Goal: Information Seeking & Learning: Learn about a topic

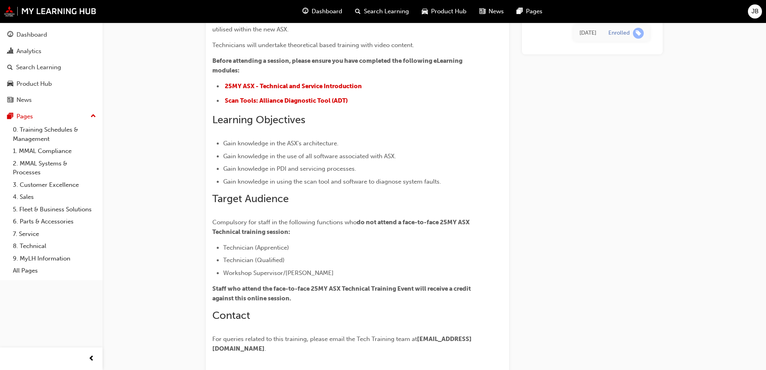
scroll to position [55, 0]
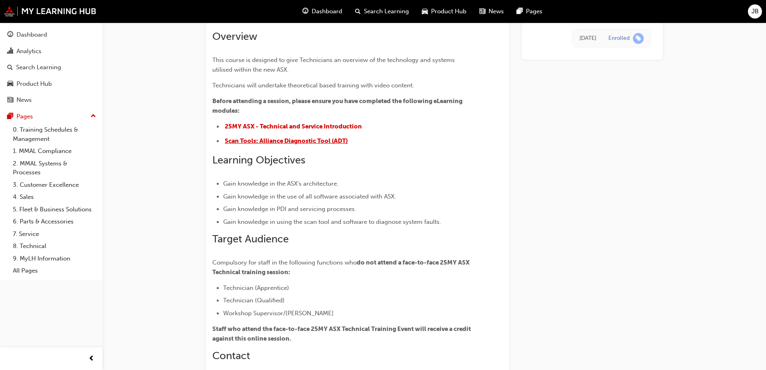
click at [303, 141] on span "Scan Tools: Alliance Diagnostic Tool (ADT)" at bounding box center [286, 140] width 123 height 7
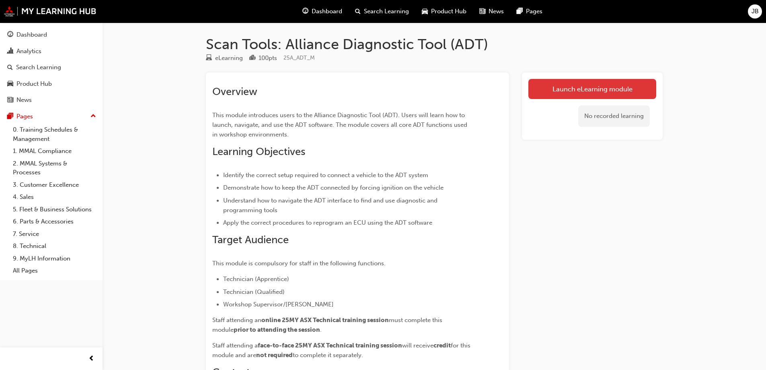
click at [568, 88] on link "Launch eLearning module" at bounding box center [593, 89] width 128 height 20
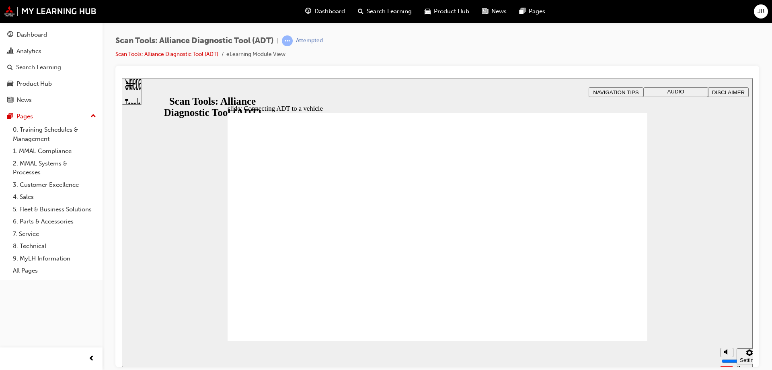
drag, startPoint x: 332, startPoint y: 201, endPoint x: 320, endPoint y: 227, distance: 29.3
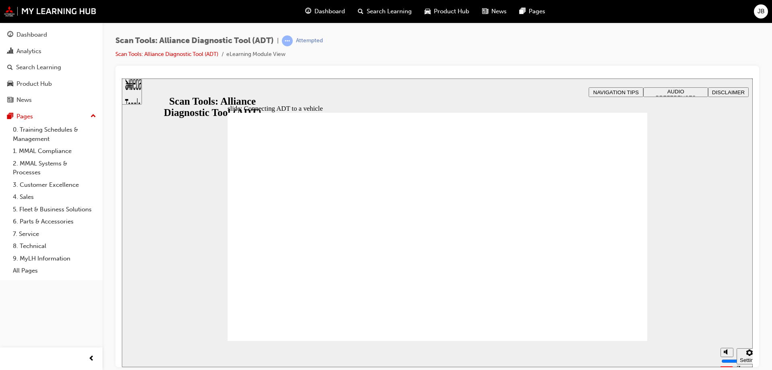
type input "2"
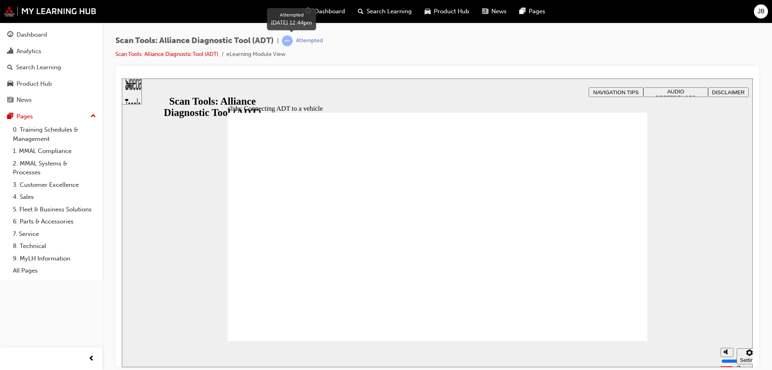
click at [313, 43] on div "Attempted" at bounding box center [309, 41] width 27 height 8
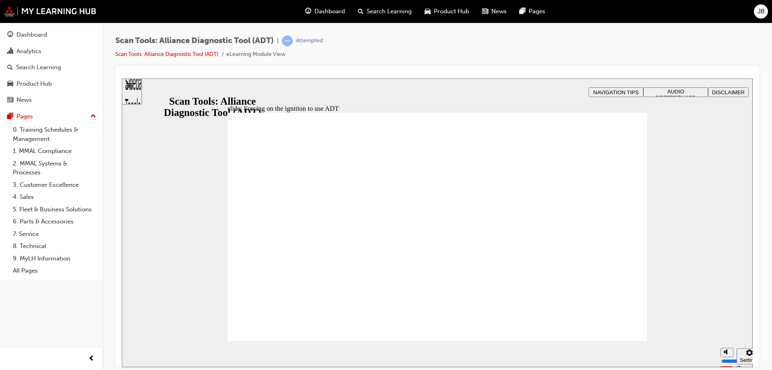
type input "53"
click at [191, 53] on link "Scan Tools: Alliance Diagnostic Tool (ADT)" at bounding box center [166, 54] width 103 height 7
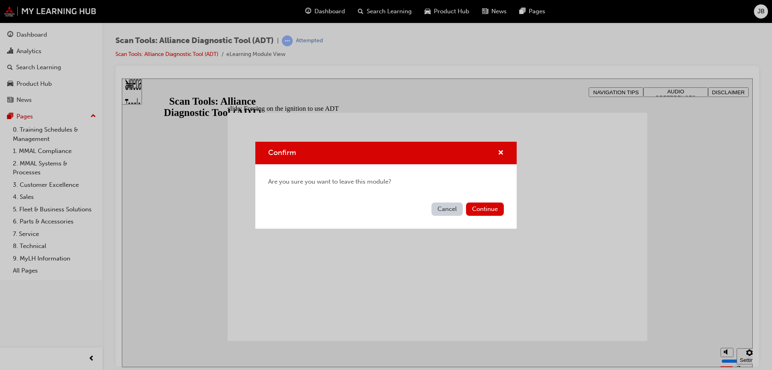
click at [454, 209] on button "Cancel" at bounding box center [447, 208] width 31 height 13
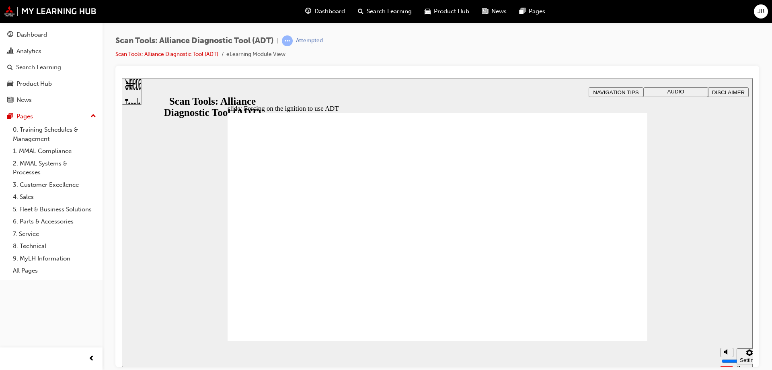
click at [321, 42] on div "Attempted" at bounding box center [309, 41] width 27 height 8
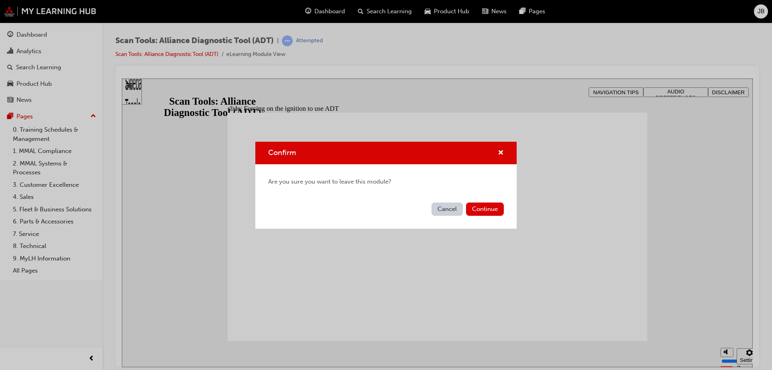
click at [455, 208] on button "Cancel" at bounding box center [447, 208] width 31 height 13
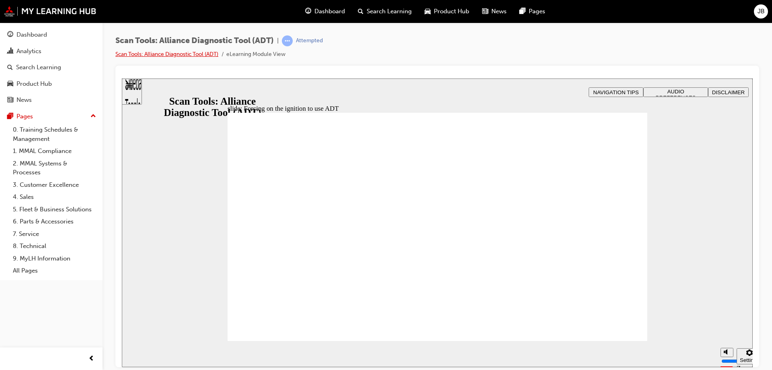
click at [199, 54] on link "Scan Tools: Alliance Diagnostic Tool (ADT)" at bounding box center [166, 54] width 103 height 7
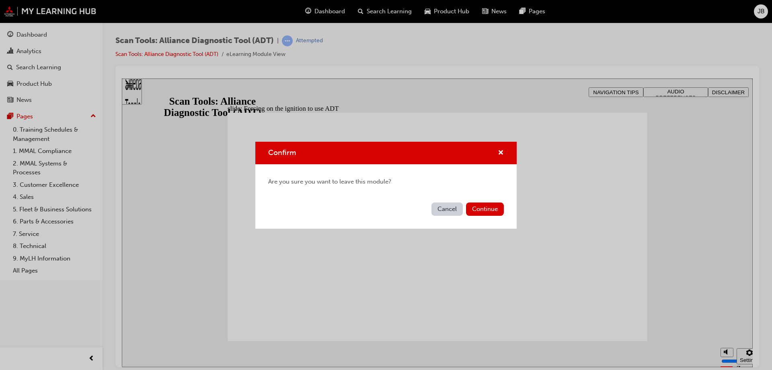
click at [440, 206] on button "Cancel" at bounding box center [447, 208] width 31 height 13
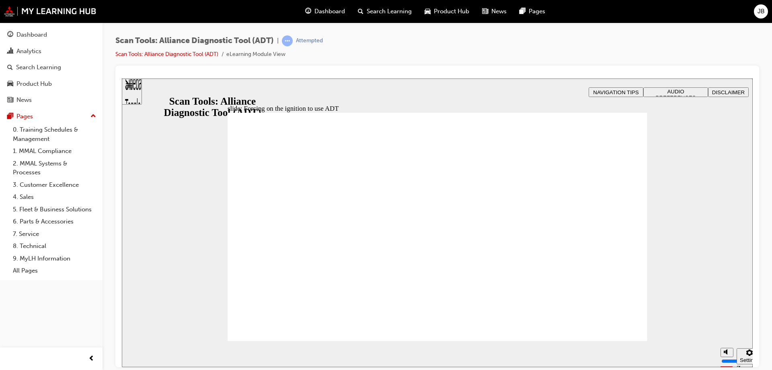
drag, startPoint x: 291, startPoint y: 243, endPoint x: 389, endPoint y: 274, distance: 102.9
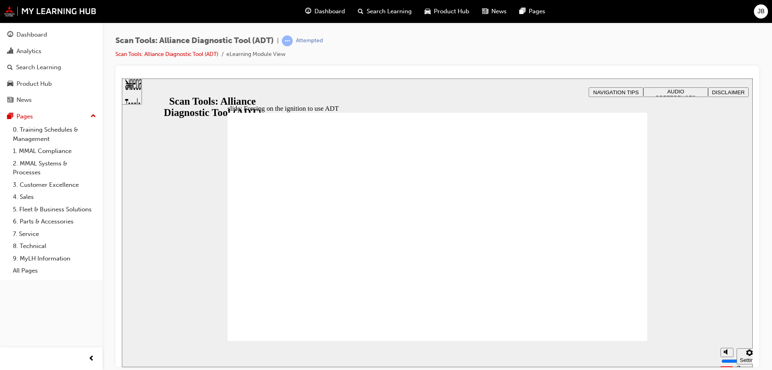
drag, startPoint x: 265, startPoint y: 318, endPoint x: 612, endPoint y: 319, distance: 347.2
type input "53"
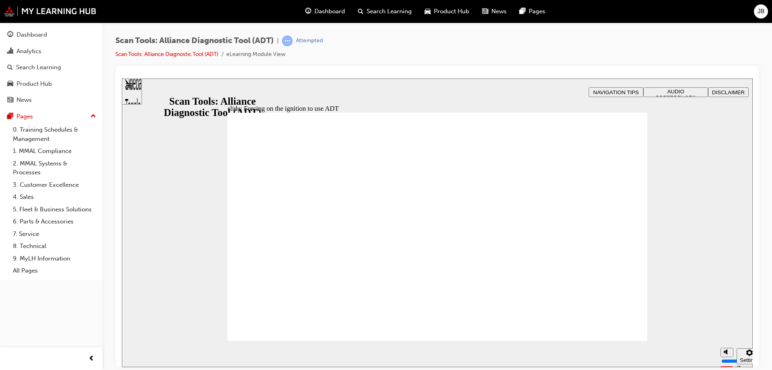
click at [306, 41] on div "Attempted" at bounding box center [309, 41] width 27 height 8
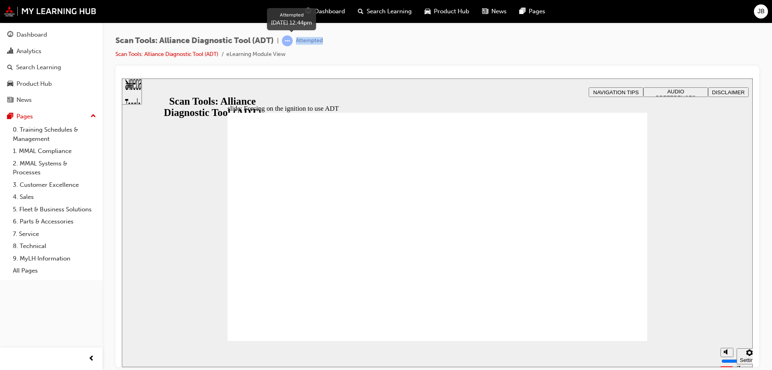
click at [306, 41] on div "Attempted" at bounding box center [309, 41] width 27 height 8
click at [307, 49] on div "Scan Tools: Alliance Diagnostic Tool (ADT) | Attempted Scan Tools: Alliance Dia…" at bounding box center [219, 47] width 208 height 24
click at [293, 40] on span "learningRecordVerb_ATTEMPT-icon" at bounding box center [287, 40] width 11 height 11
click at [216, 51] on link "Scan Tools: Alliance Diagnostic Tool (ADT)" at bounding box center [166, 54] width 103 height 7
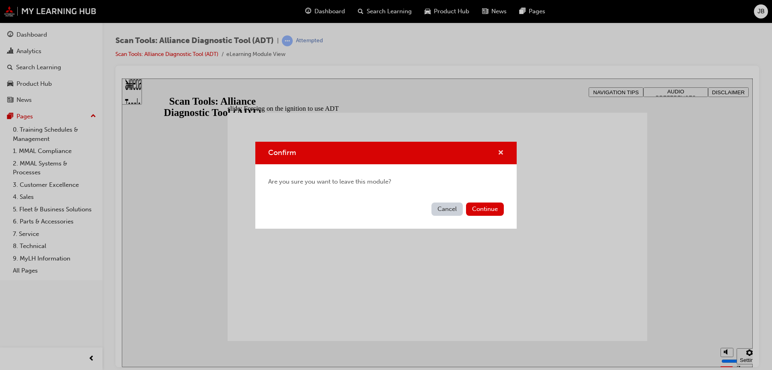
click at [503, 150] on span "cross-icon" at bounding box center [501, 153] width 6 height 7
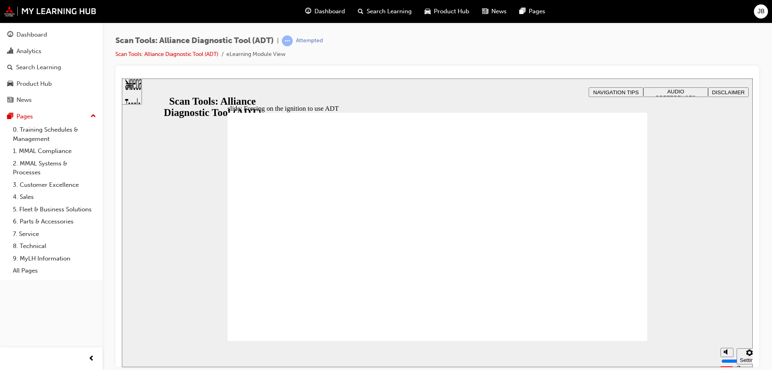
click at [179, 50] on li "Scan Tools: Alliance Diagnostic Tool (ADT)" at bounding box center [170, 54] width 111 height 9
click at [177, 54] on link "Scan Tools: Alliance Diagnostic Tool (ADT)" at bounding box center [166, 54] width 103 height 7
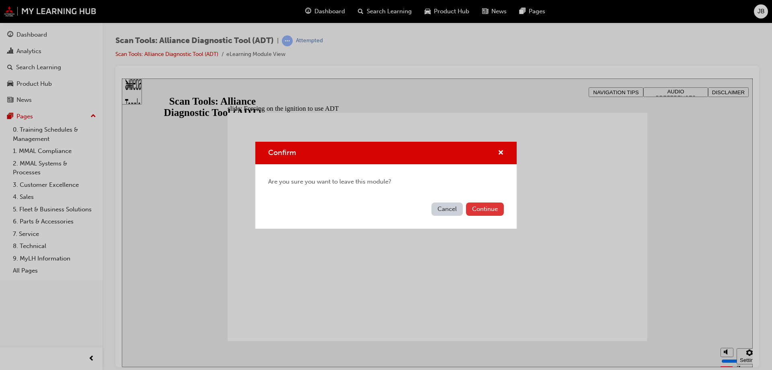
click at [493, 211] on button "Continue" at bounding box center [485, 208] width 38 height 13
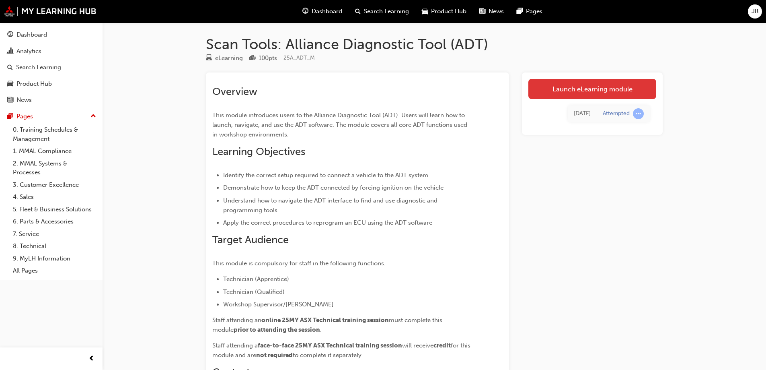
click at [585, 86] on link "Launch eLearning module" at bounding box center [593, 89] width 128 height 20
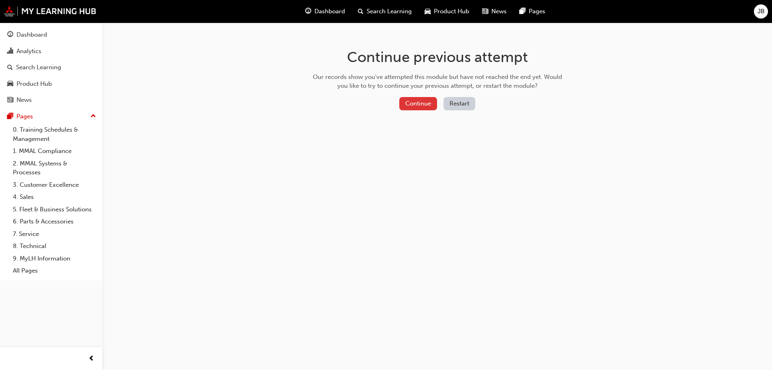
click at [424, 104] on button "Continue" at bounding box center [418, 103] width 38 height 13
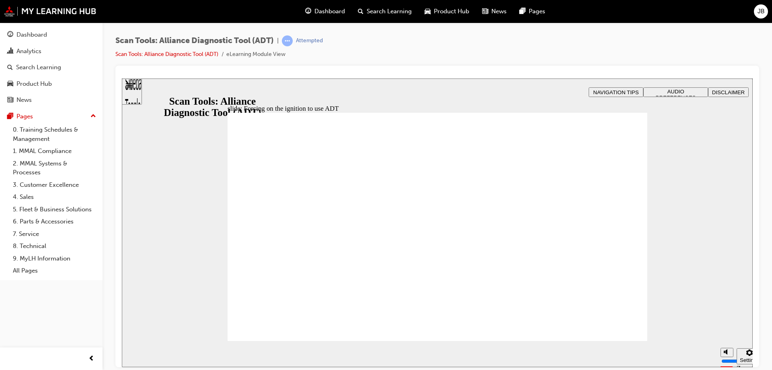
type input "53"
radio input "true"
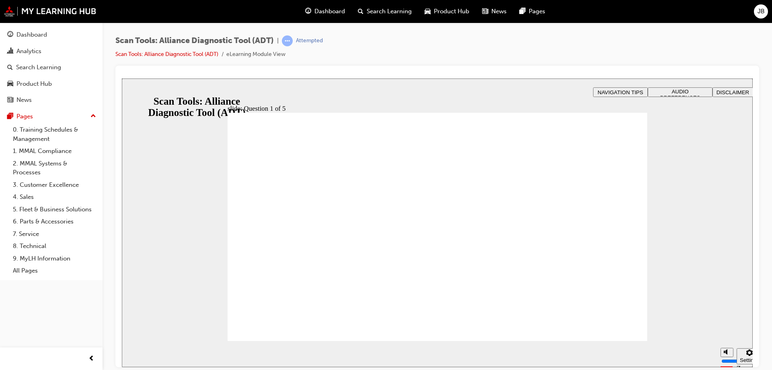
drag, startPoint x: 459, startPoint y: 283, endPoint x: 470, endPoint y: 285, distance: 11.8
radio input "false"
radio input "true"
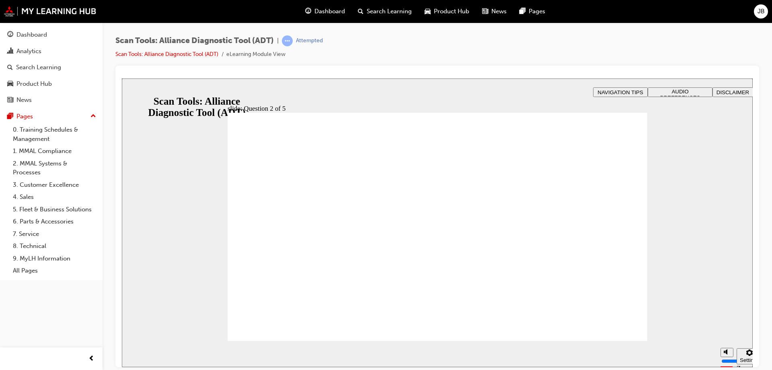
radio input "true"
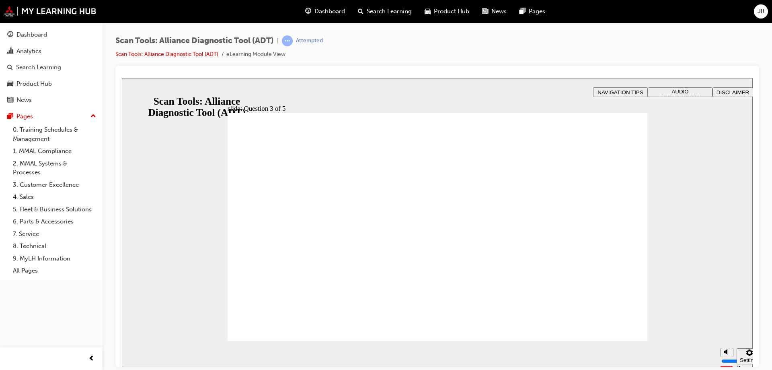
radio input "true"
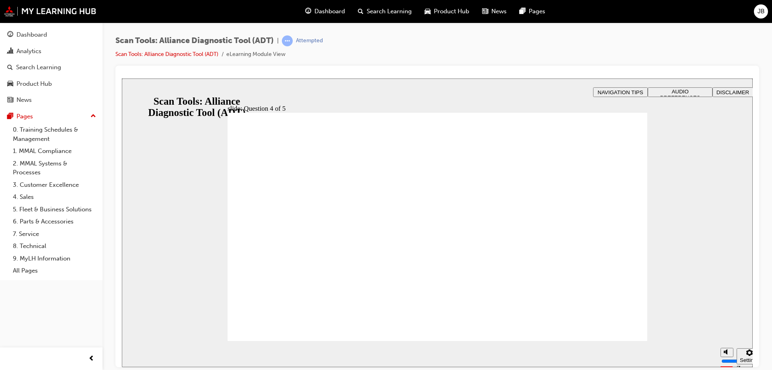
radio input "true"
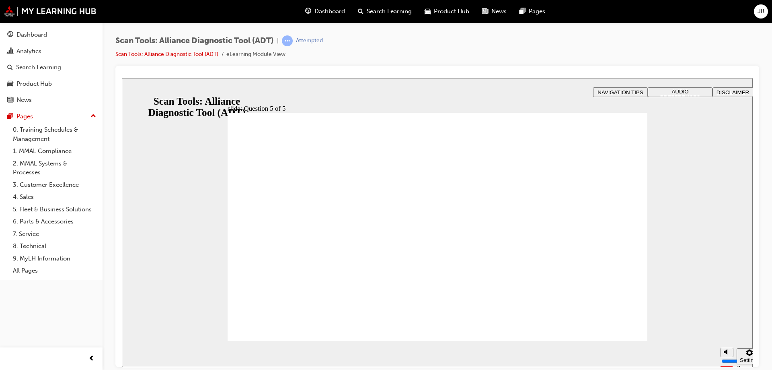
radio input "true"
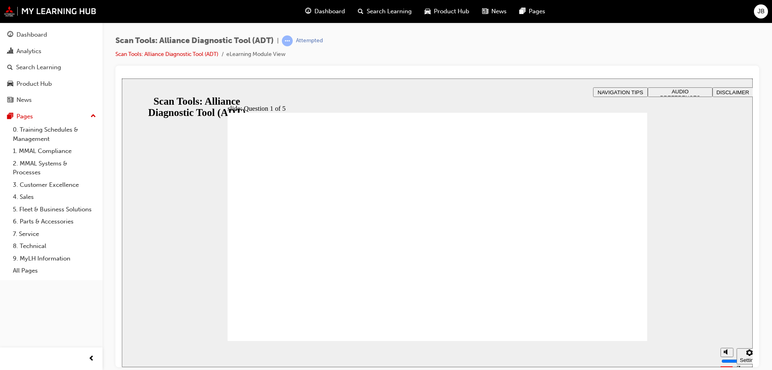
radio input "true"
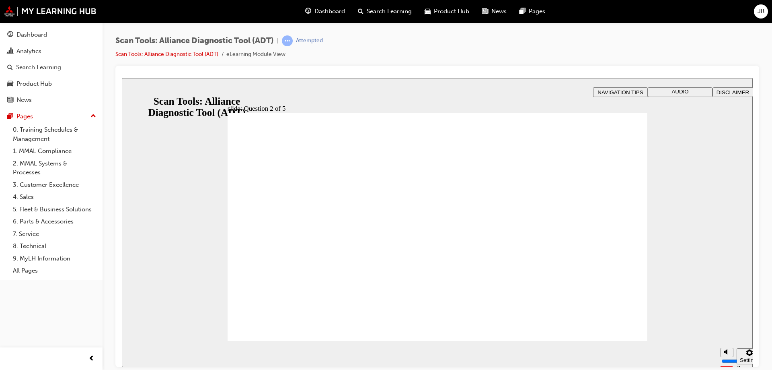
radio input "true"
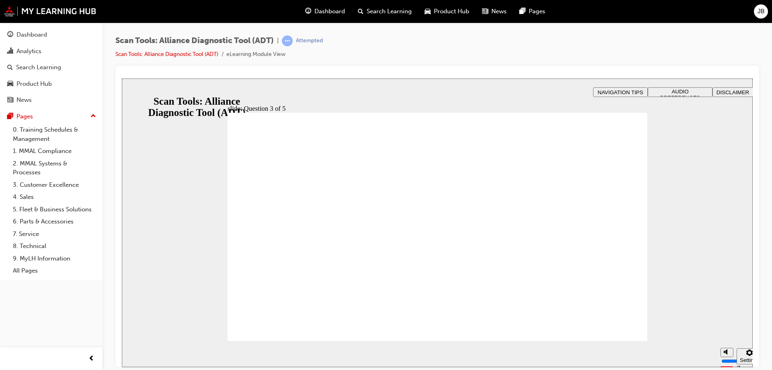
radio input "true"
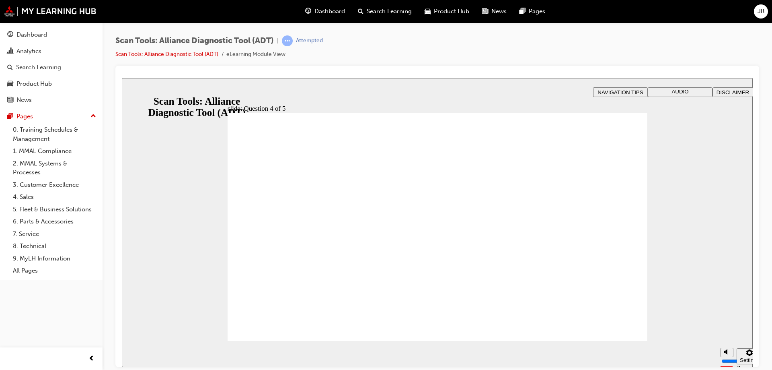
radio input "true"
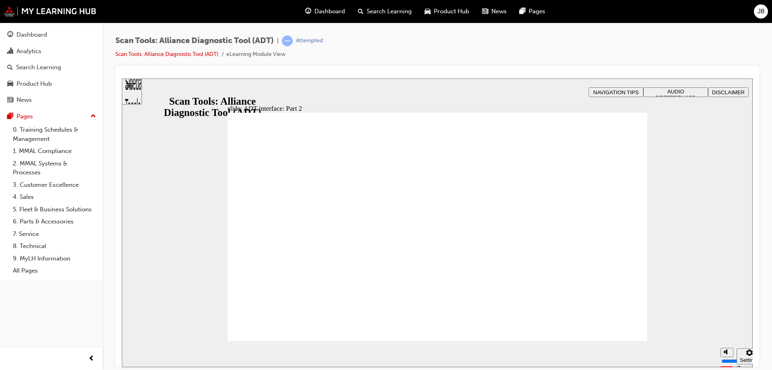
radio input "true"
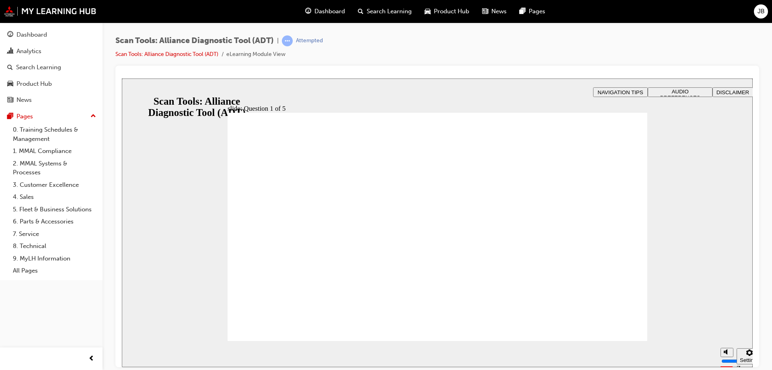
radio input "true"
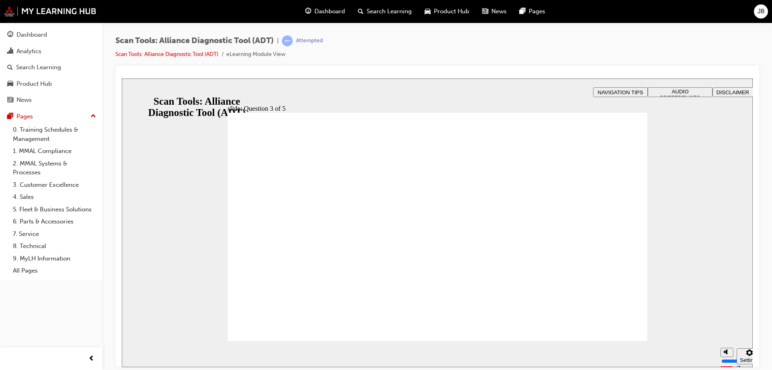
radio input "true"
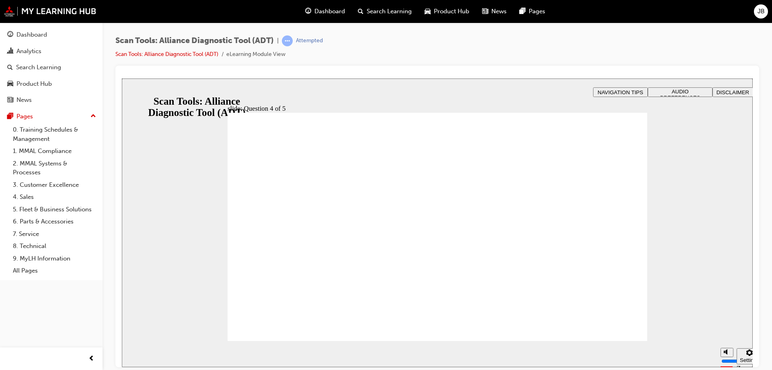
radio input "true"
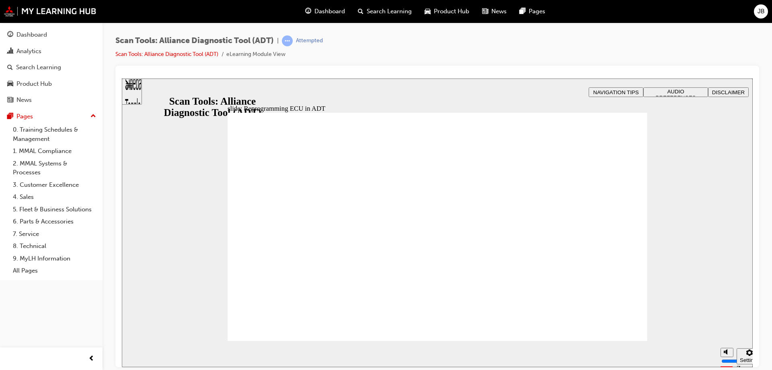
radio input "true"
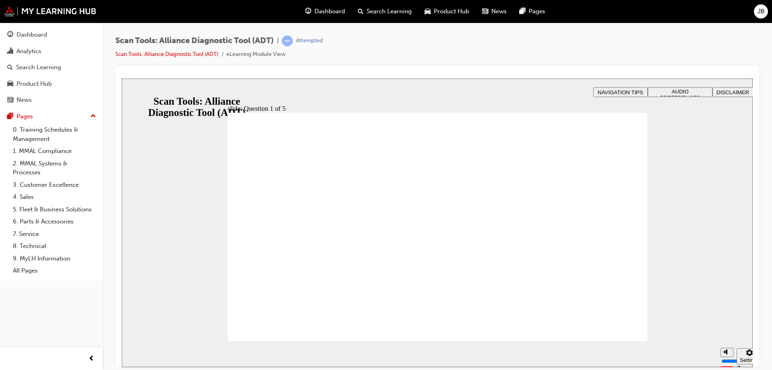
radio input "true"
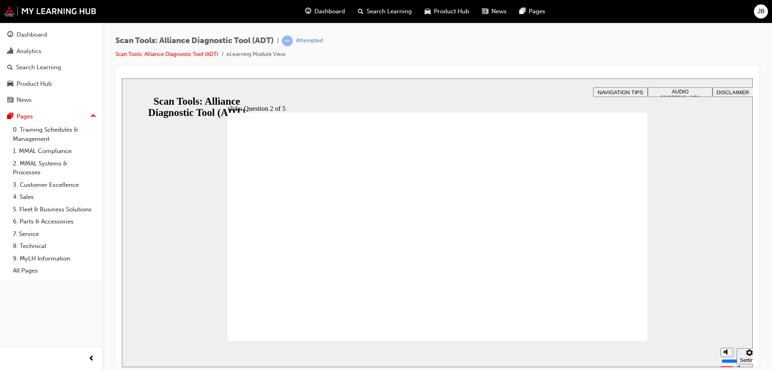
radio input "true"
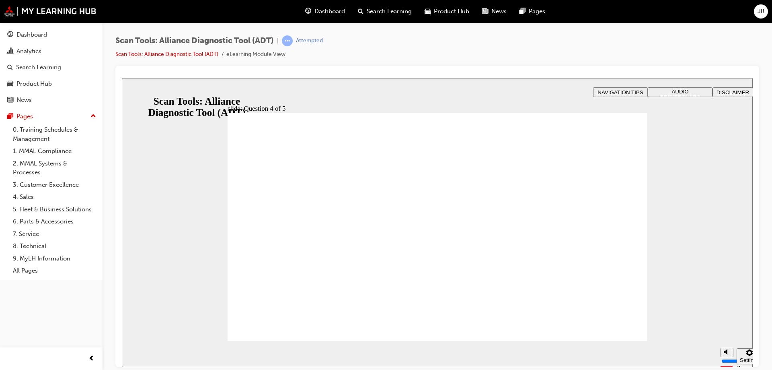
radio input "true"
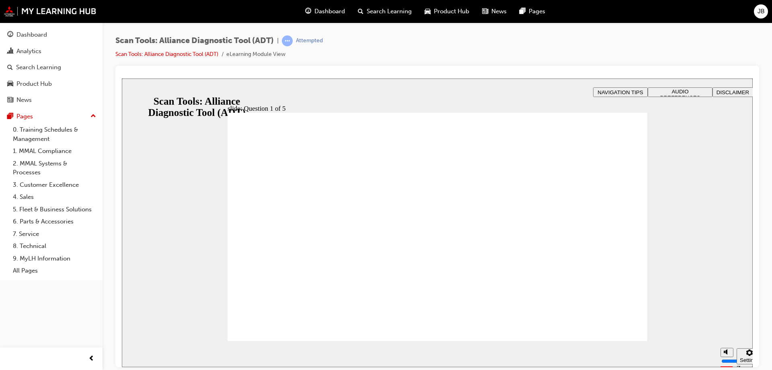
radio input "true"
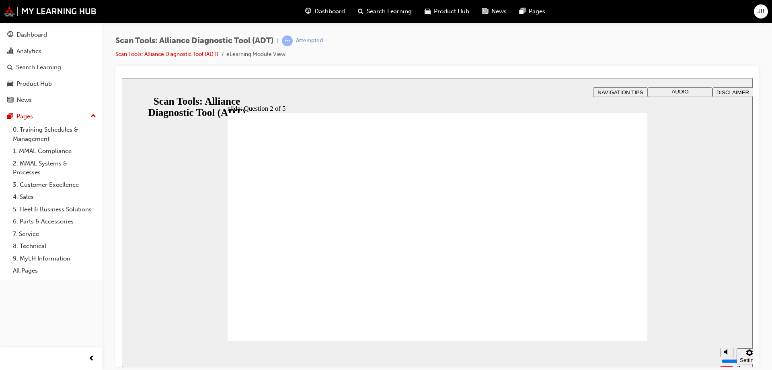
radio input "true"
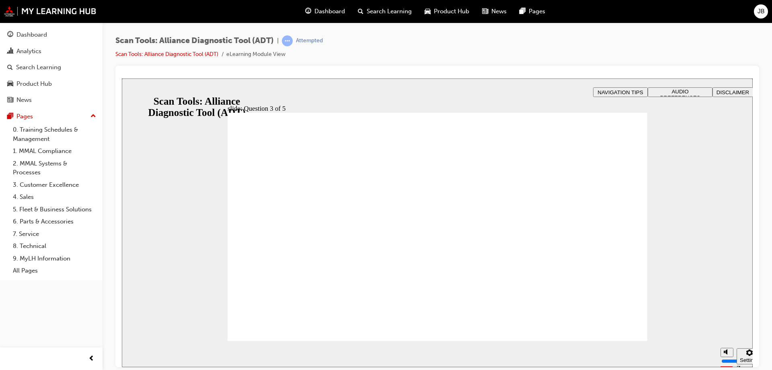
radio input "true"
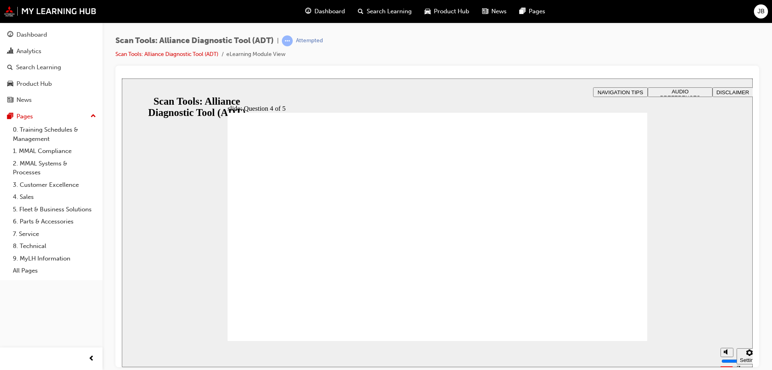
radio input "true"
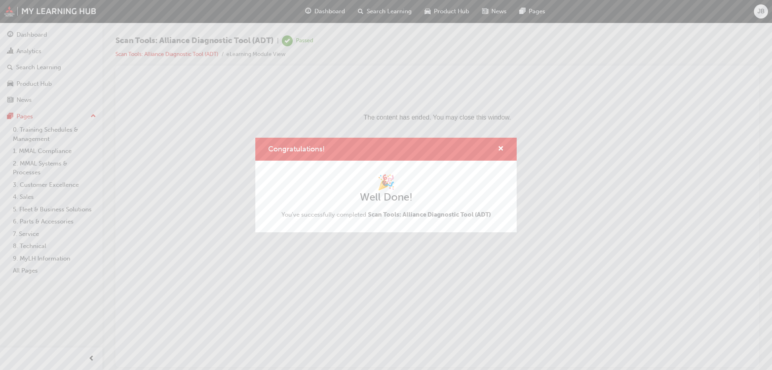
click at [409, 236] on div "Congratulations! 🎉 Well Done! You've successfully completed Scan Tools: Allianc…" at bounding box center [386, 185] width 772 height 370
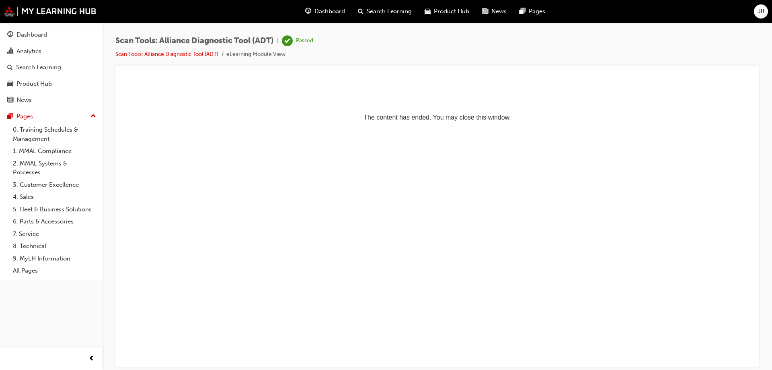
click at [440, 127] on html "The content has ended. You may close this window." at bounding box center [437, 102] width 631 height 49
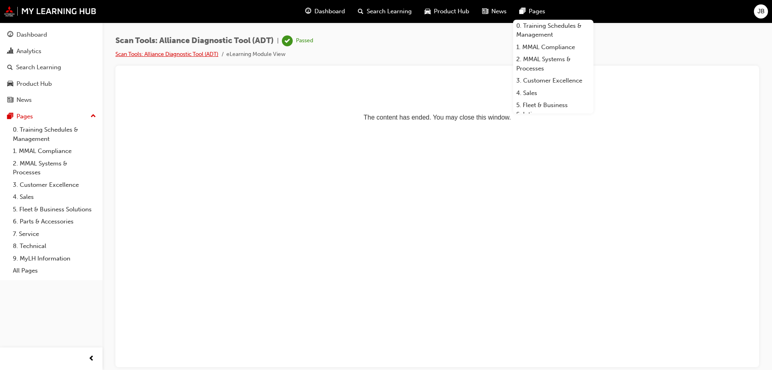
click at [196, 55] on link "Scan Tools: Alliance Diagnostic Tool (ADT)" at bounding box center [166, 54] width 103 height 7
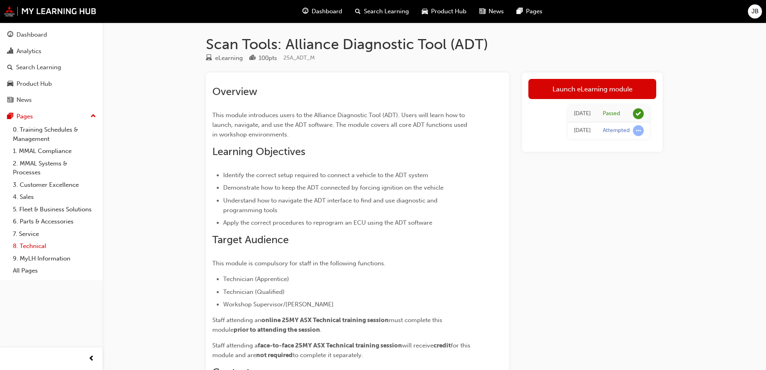
click at [40, 244] on link "8. Technical" at bounding box center [55, 246] width 90 height 12
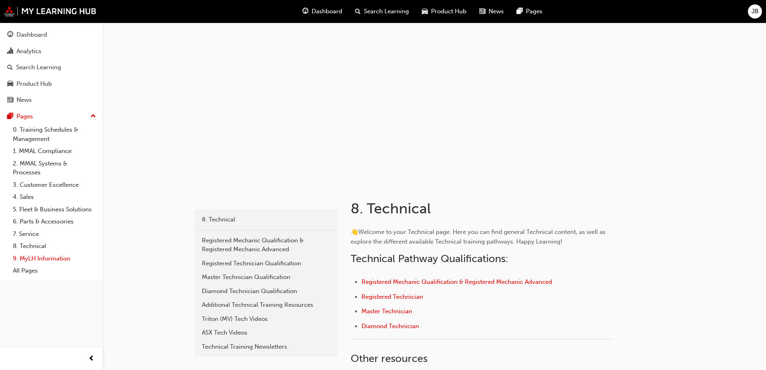
click at [40, 259] on link "9. MyLH Information" at bounding box center [55, 258] width 90 height 12
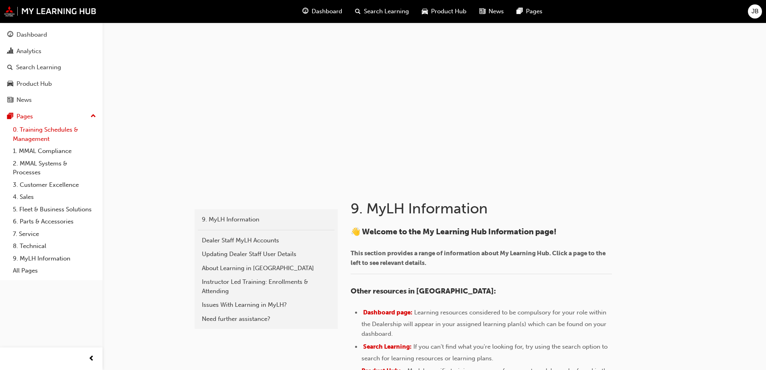
click at [29, 136] on link "0. Training Schedules & Management" at bounding box center [55, 134] width 90 height 21
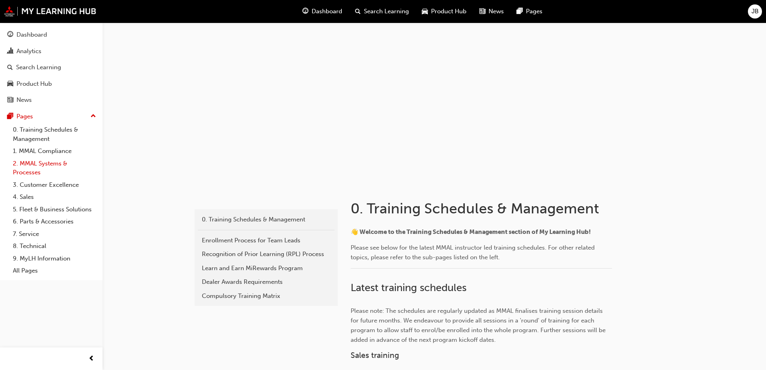
click at [28, 157] on link "2. MMAL Systems & Processes" at bounding box center [55, 167] width 90 height 21
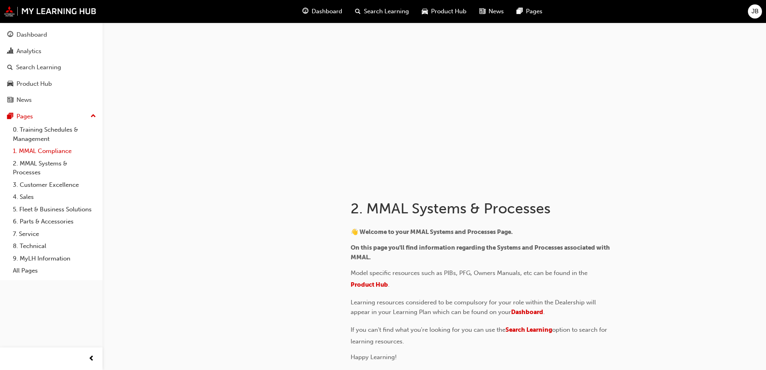
click at [32, 150] on link "1. MMAL Compliance" at bounding box center [55, 151] width 90 height 12
